Goal: Task Accomplishment & Management: Manage account settings

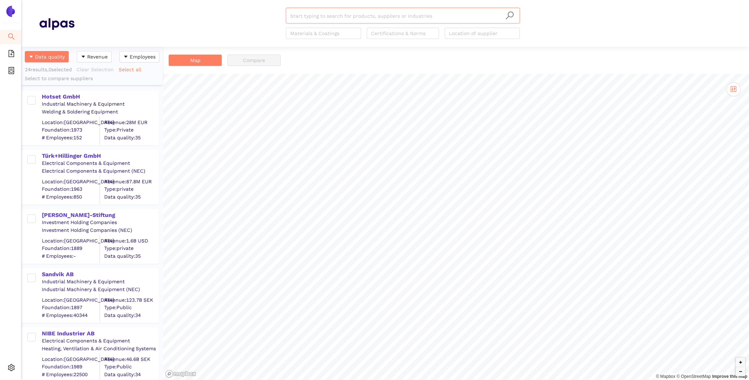
scroll to position [333, 142]
click at [15, 365] on div "Settings" at bounding box center [10, 368] width 21 height 14
click at [43, 319] on span "Internal Area" at bounding box center [51, 317] width 32 height 6
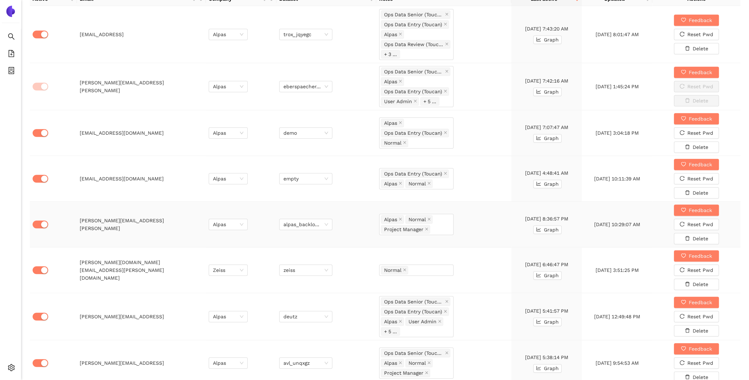
scroll to position [333, 0]
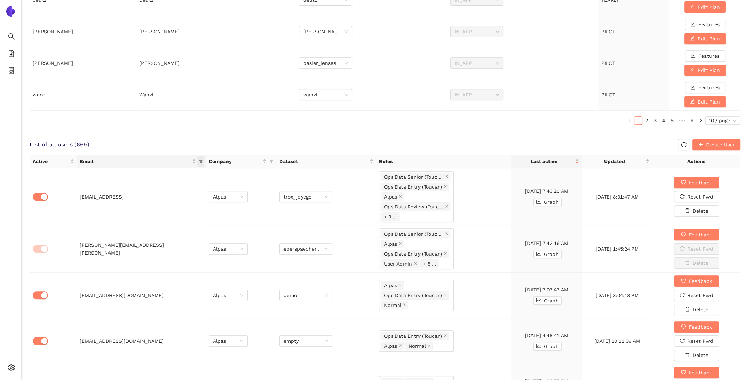
click at [201, 160] on icon "filter" at bounding box center [201, 161] width 4 height 4
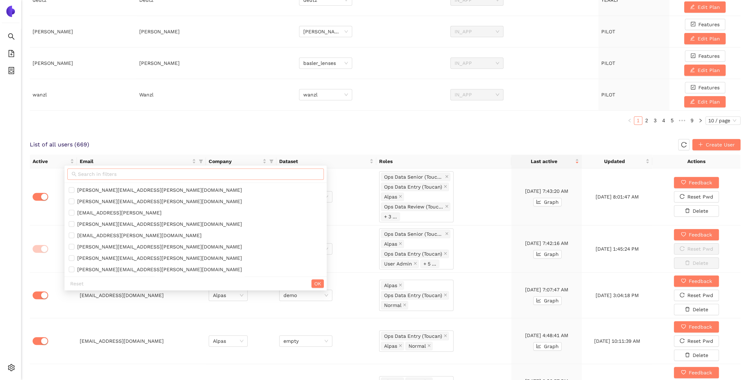
click at [137, 178] on span at bounding box center [195, 173] width 256 height 11
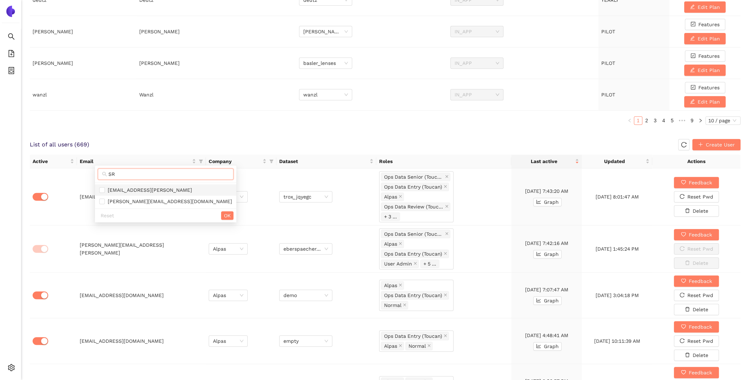
type input "SR"
click at [139, 187] on span "[EMAIL_ADDRESS][PERSON_NAME]" at bounding box center [148, 190] width 87 height 6
checkbox input "true"
click at [224, 213] on span "OK" at bounding box center [227, 215] width 7 height 8
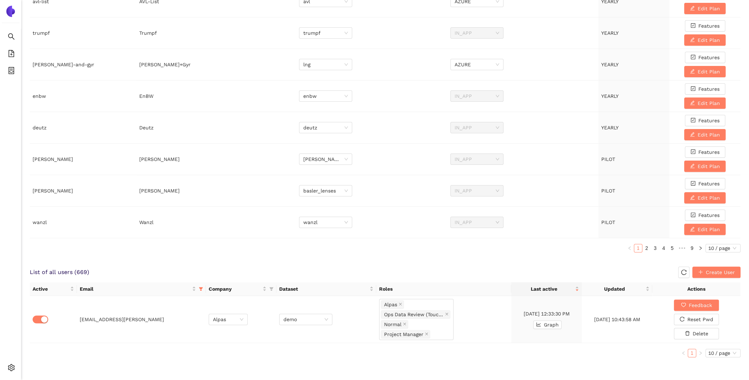
scroll to position [203, 0]
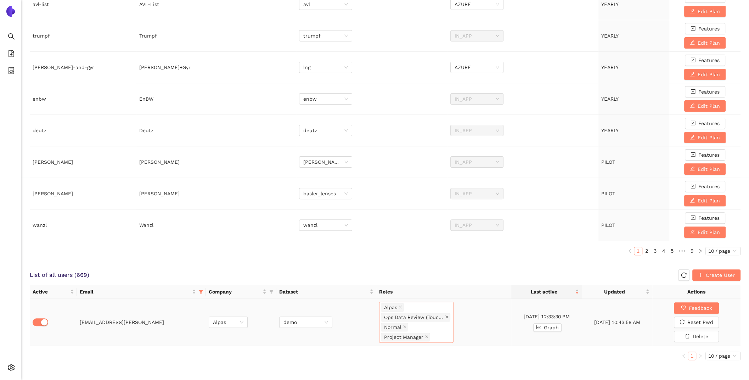
click at [447, 315] on icon "close" at bounding box center [447, 317] width 4 height 4
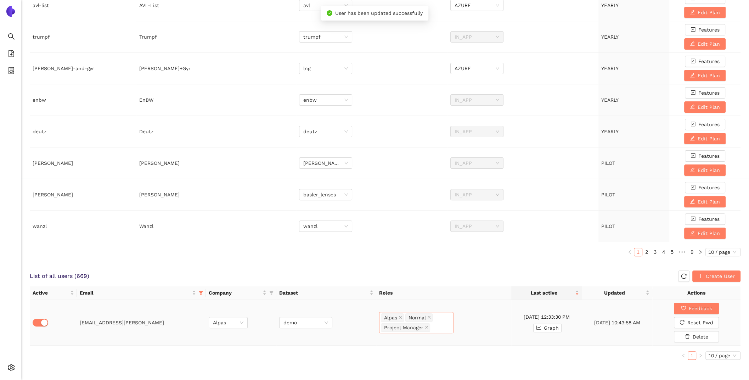
click at [447, 314] on div "Alpas Normal Project Manager" at bounding box center [416, 322] width 74 height 21
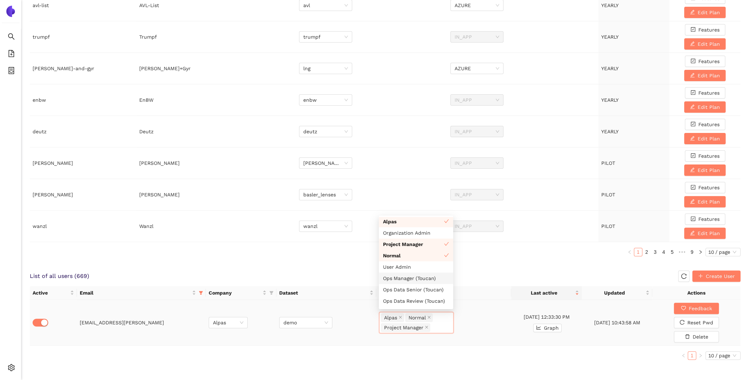
scroll to position [22, 0]
click at [424, 289] on div "Ops Data Review (Toucan)" at bounding box center [416, 291] width 66 height 8
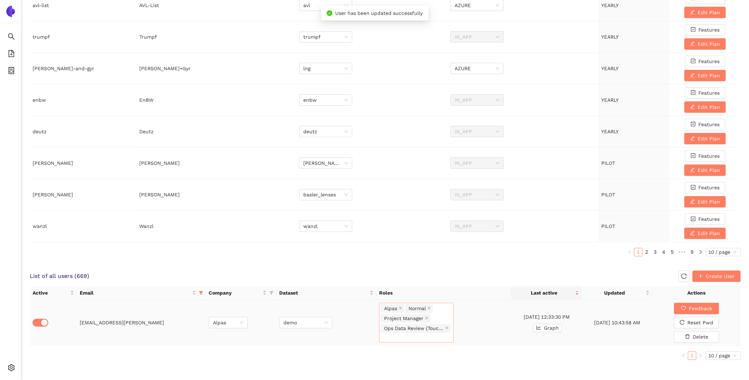
click at [486, 273] on div "List of all users ( 669 ) Create User" at bounding box center [385, 275] width 711 height 11
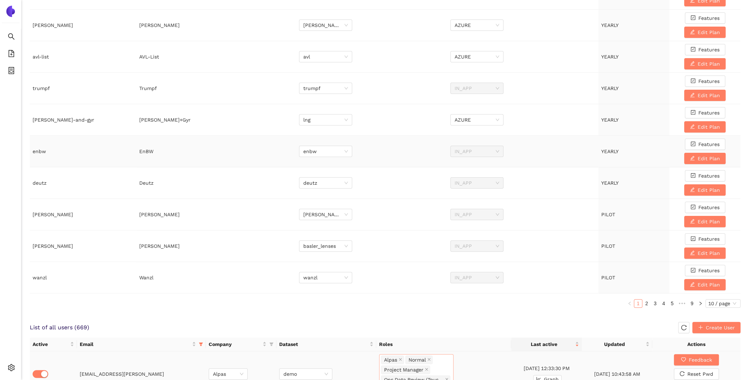
scroll to position [0, 0]
